Goal: Check status: Check status

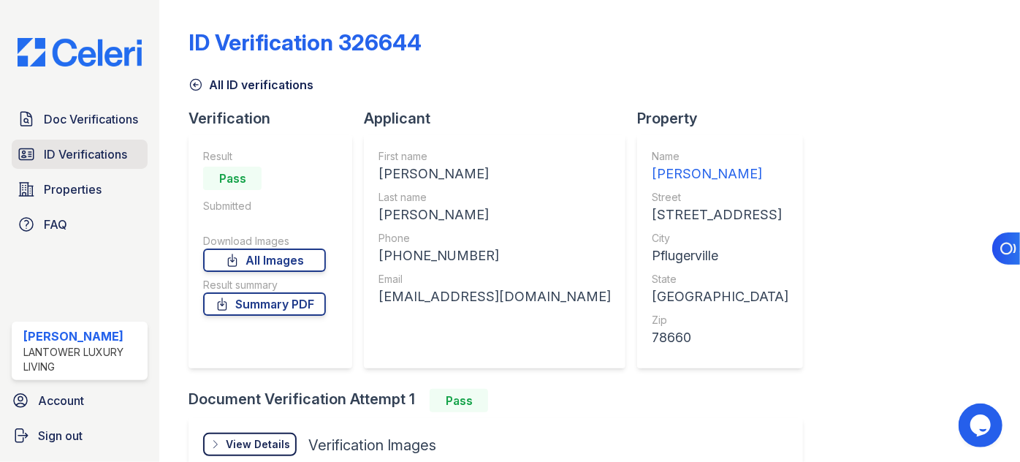
click at [118, 140] on link "ID Verifications" at bounding box center [80, 154] width 136 height 29
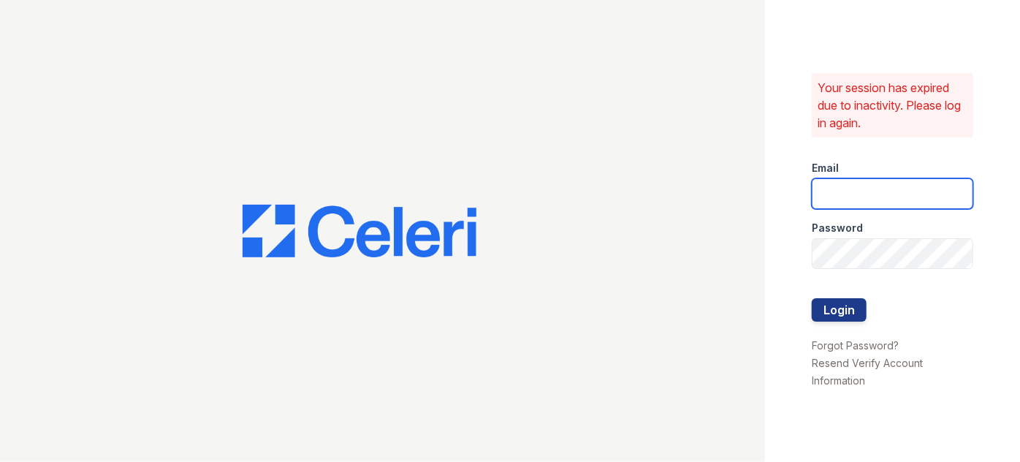
type input "pmateranorozco@lantowerliving.com"
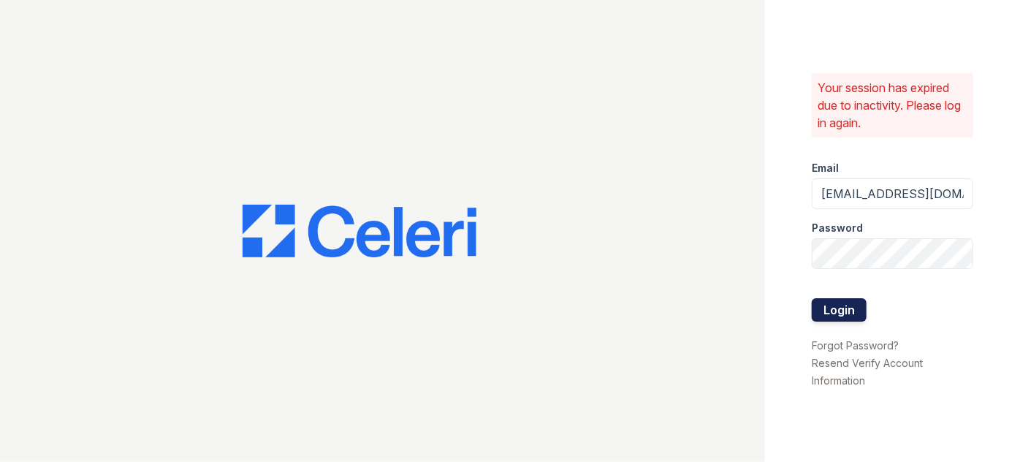
click at [830, 312] on button "Login" at bounding box center [839, 309] width 55 height 23
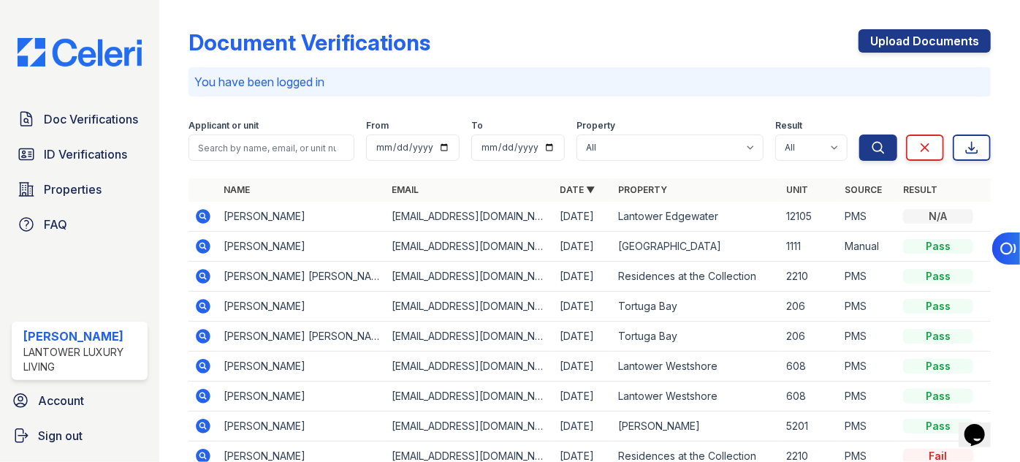
click at [308, 134] on div "Applicant or unit" at bounding box center [271, 127] width 166 height 15
click at [326, 161] on form "Applicant or unit From To Property All Lantower Ambrosio Lantower Asturia Lanto…" at bounding box center [589, 137] width 802 height 58
click at [266, 155] on input "search" at bounding box center [271, 147] width 166 height 26
type input "yordan"
click at [859, 134] on button "Search" at bounding box center [878, 147] width 38 height 26
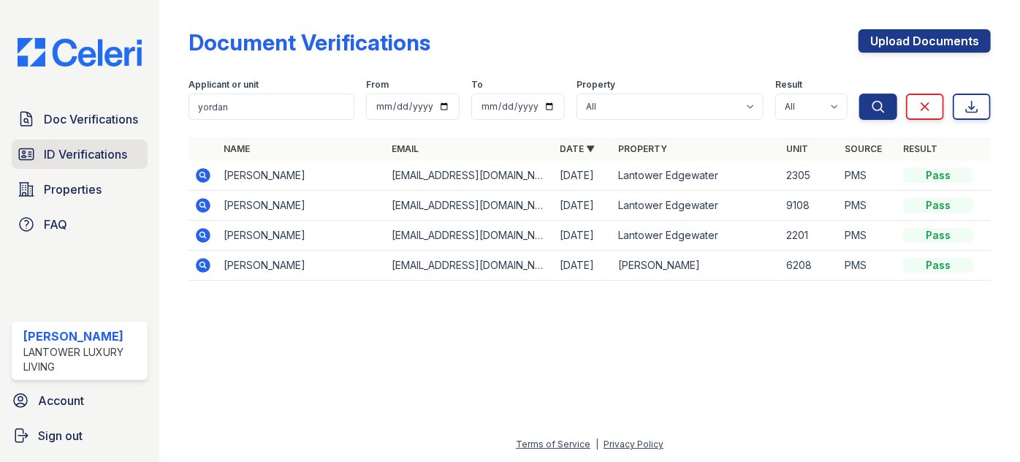
click at [82, 145] on span "ID Verifications" at bounding box center [85, 154] width 83 height 18
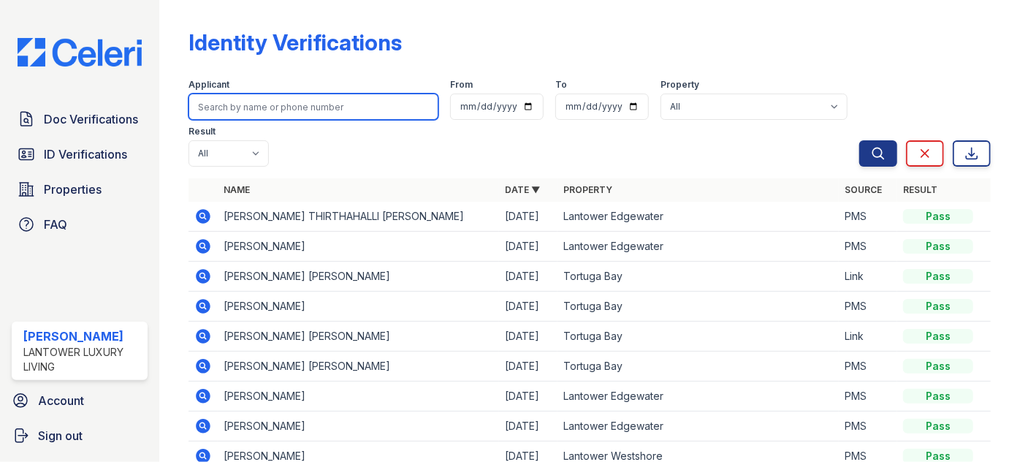
click at [228, 107] on input "search" at bounding box center [313, 107] width 250 height 26
click at [859, 140] on button "Search" at bounding box center [878, 153] width 38 height 26
type input "yorda"
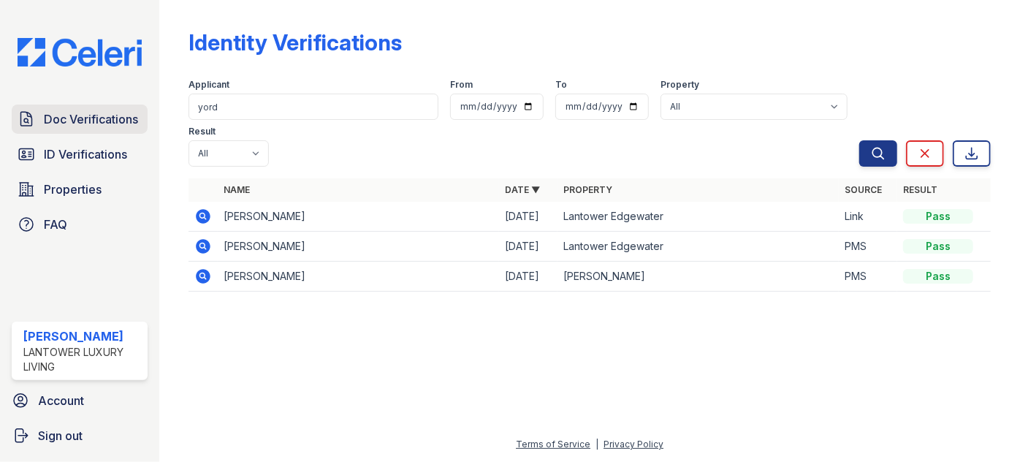
click at [80, 118] on span "Doc Verifications" at bounding box center [91, 119] width 94 height 18
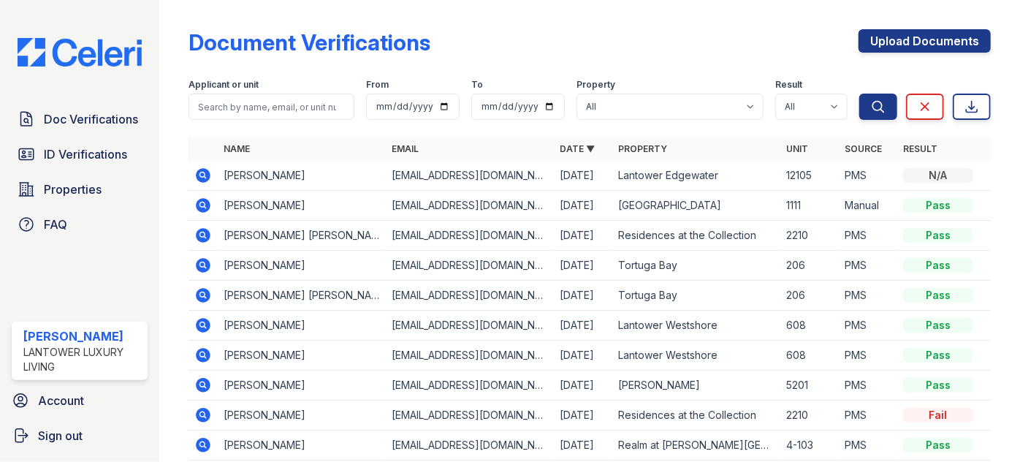
click at [222, 107] on input "search" at bounding box center [271, 107] width 166 height 26
type input "yordani"
click at [859, 94] on button "Search" at bounding box center [878, 107] width 38 height 26
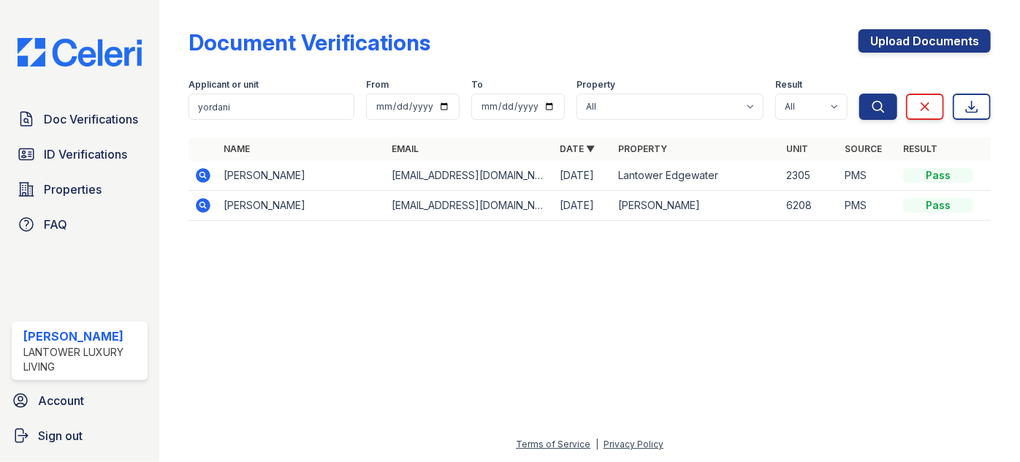
click at [198, 174] on icon at bounding box center [204, 175] width 15 height 15
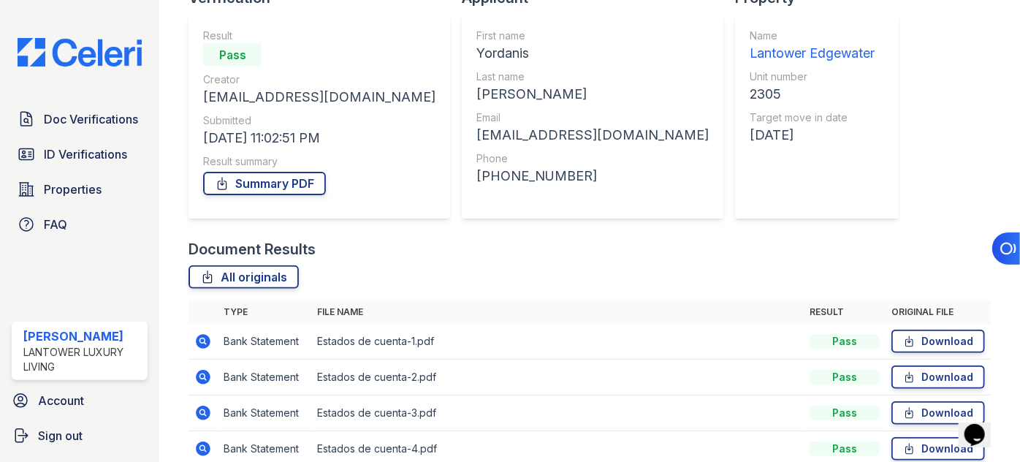
scroll to position [260, 0]
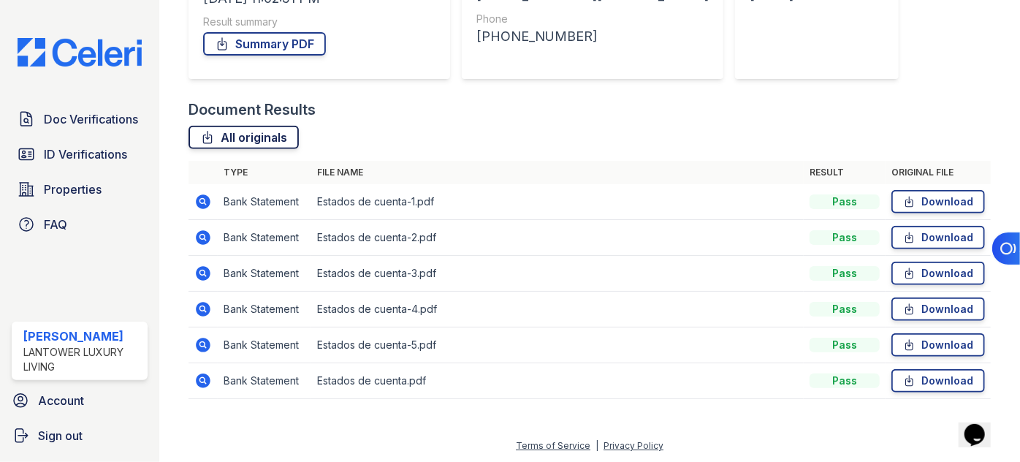
click at [241, 147] on link "All originals" at bounding box center [243, 137] width 110 height 23
